Goal: Navigation & Orientation: Go to known website

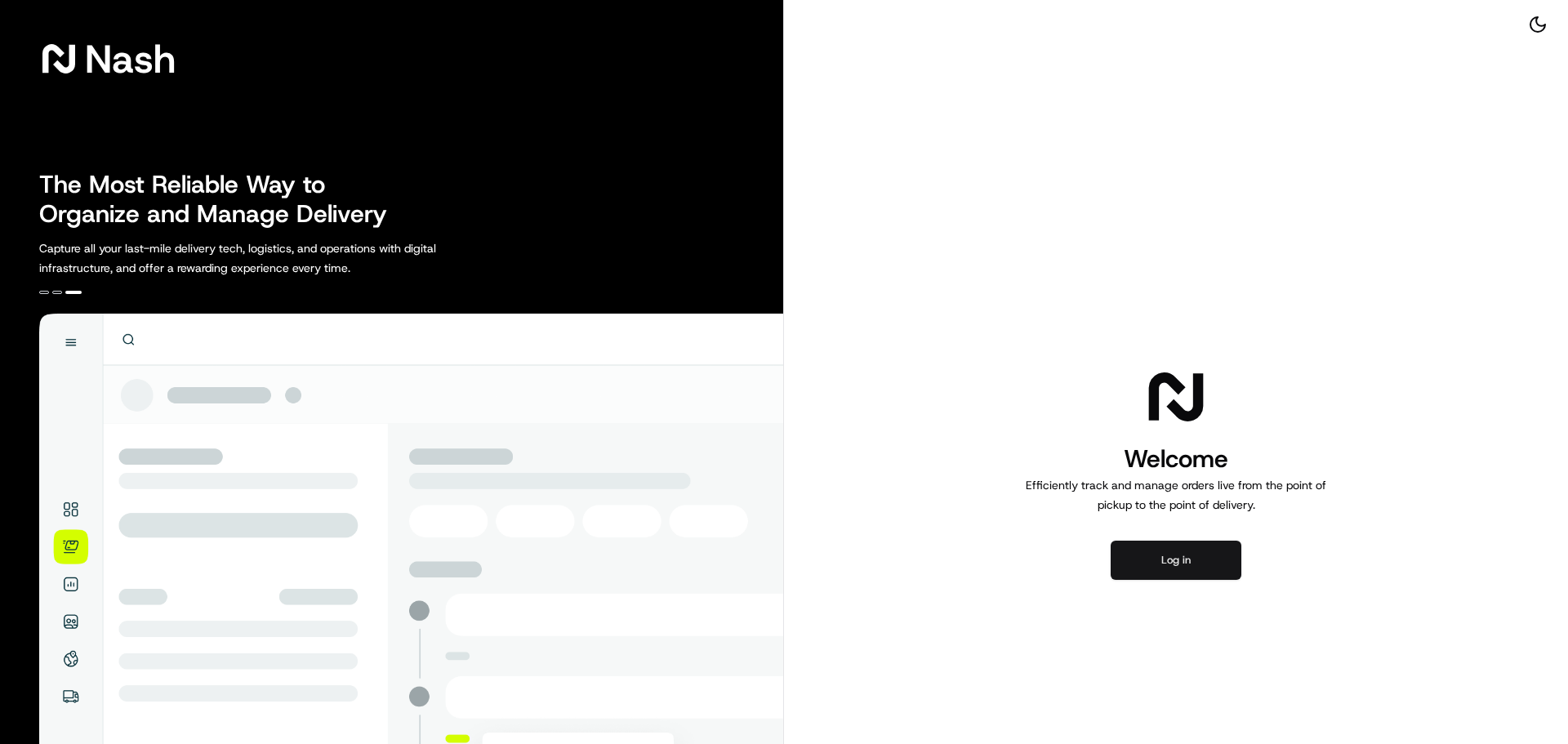
click at [1192, 554] on button "Log in" at bounding box center [1176, 560] width 131 height 39
